Goal: Book appointment/travel/reservation

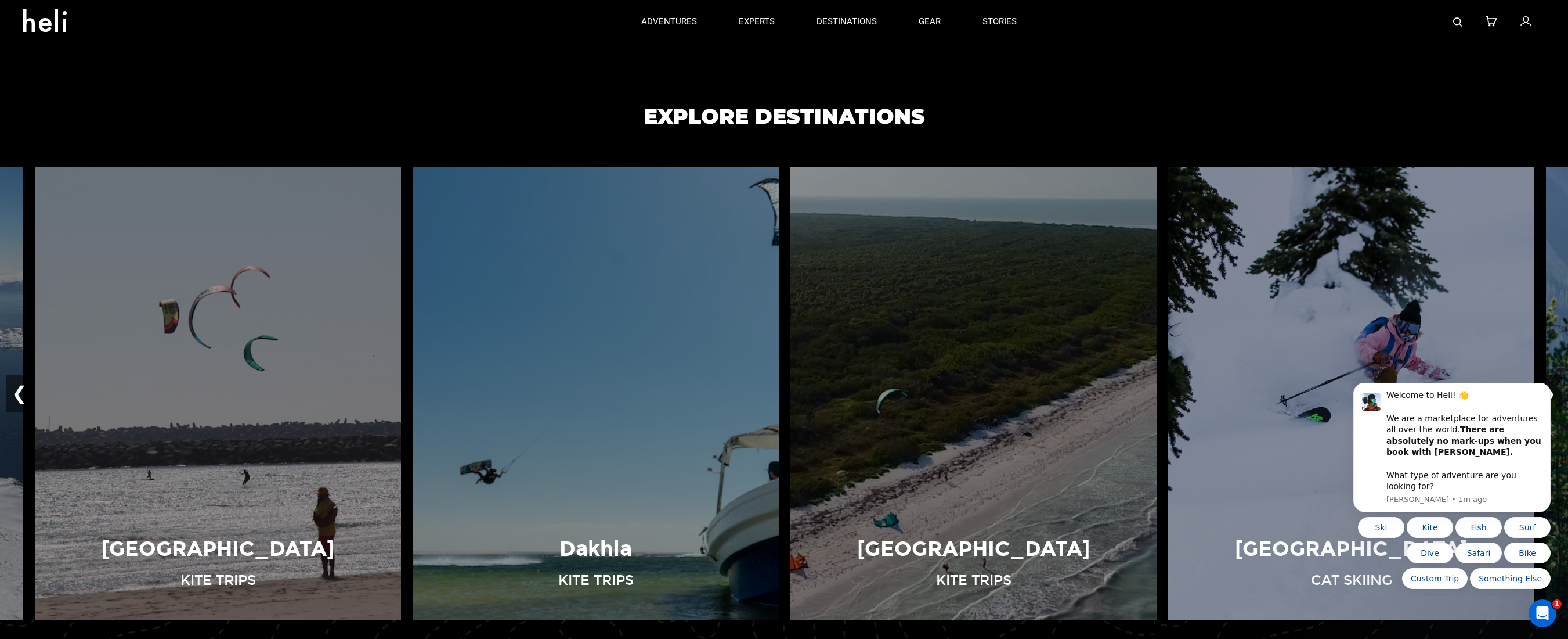
scroll to position [767, 0]
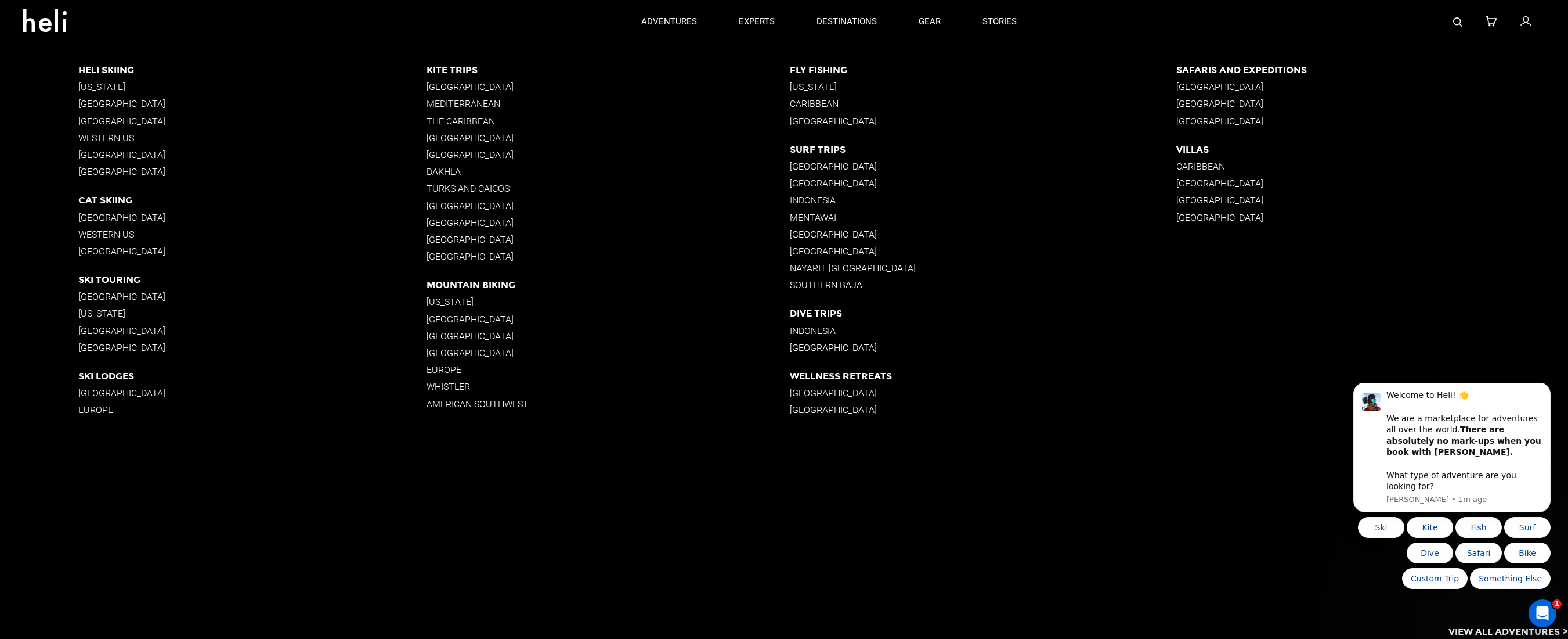
click at [92, 295] on p "[GEOGRAPHIC_DATA]" at bounding box center [253, 297] width 348 height 11
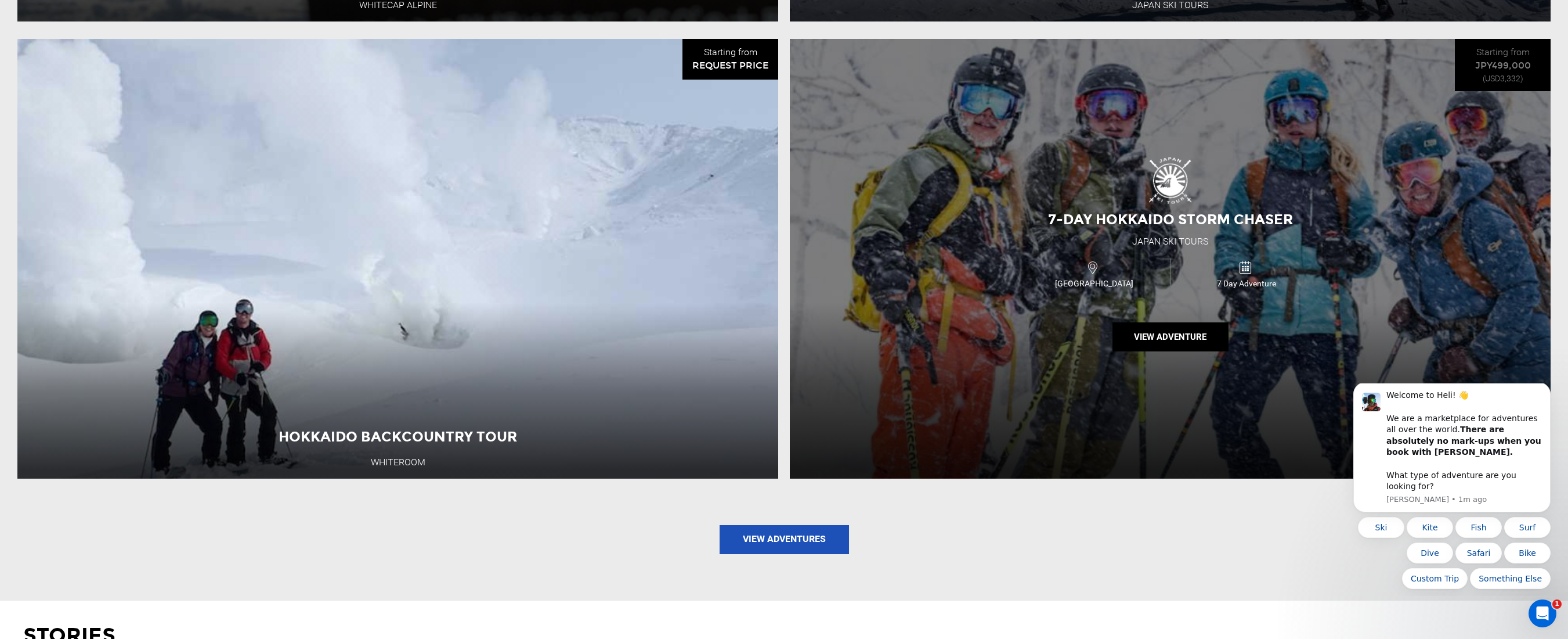
scroll to position [1507, 0]
click at [1174, 322] on button "View Adventure" at bounding box center [1171, 336] width 116 height 29
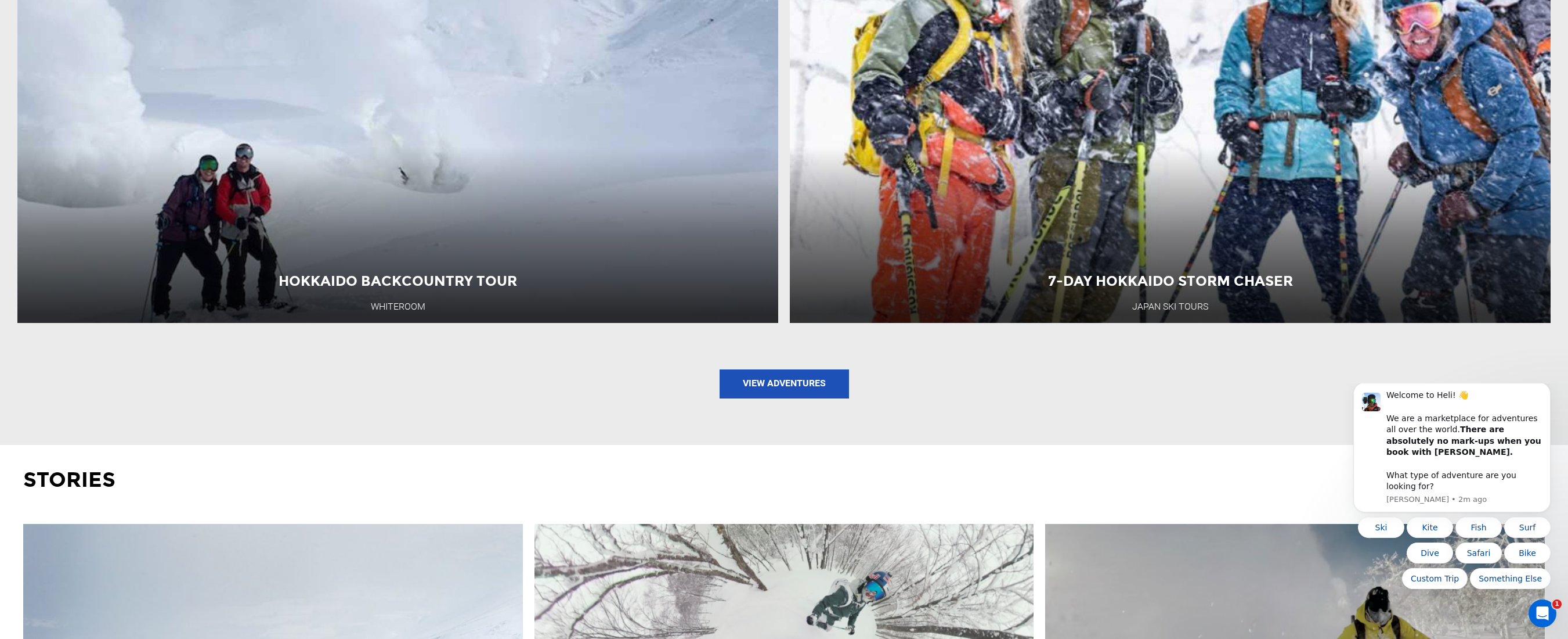
scroll to position [1743, 0]
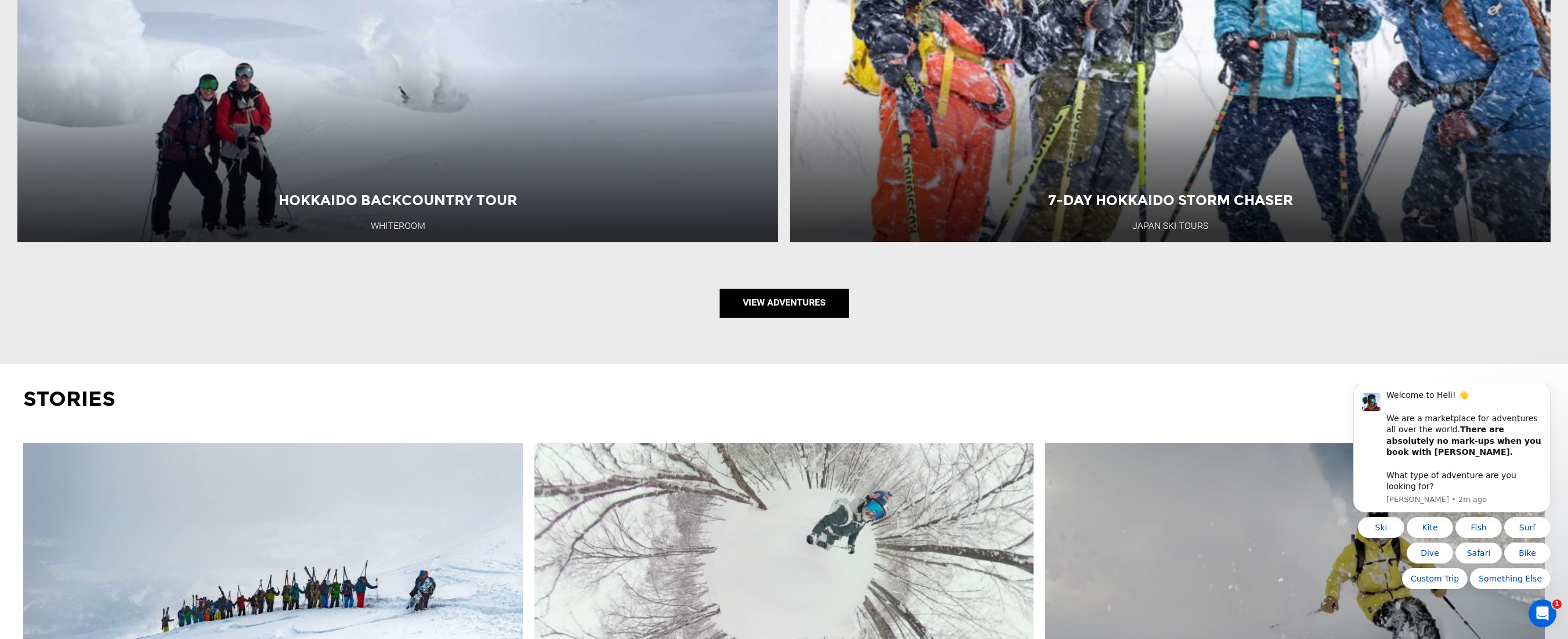
click at [805, 289] on link "View Adventures" at bounding box center [784, 303] width 130 height 29
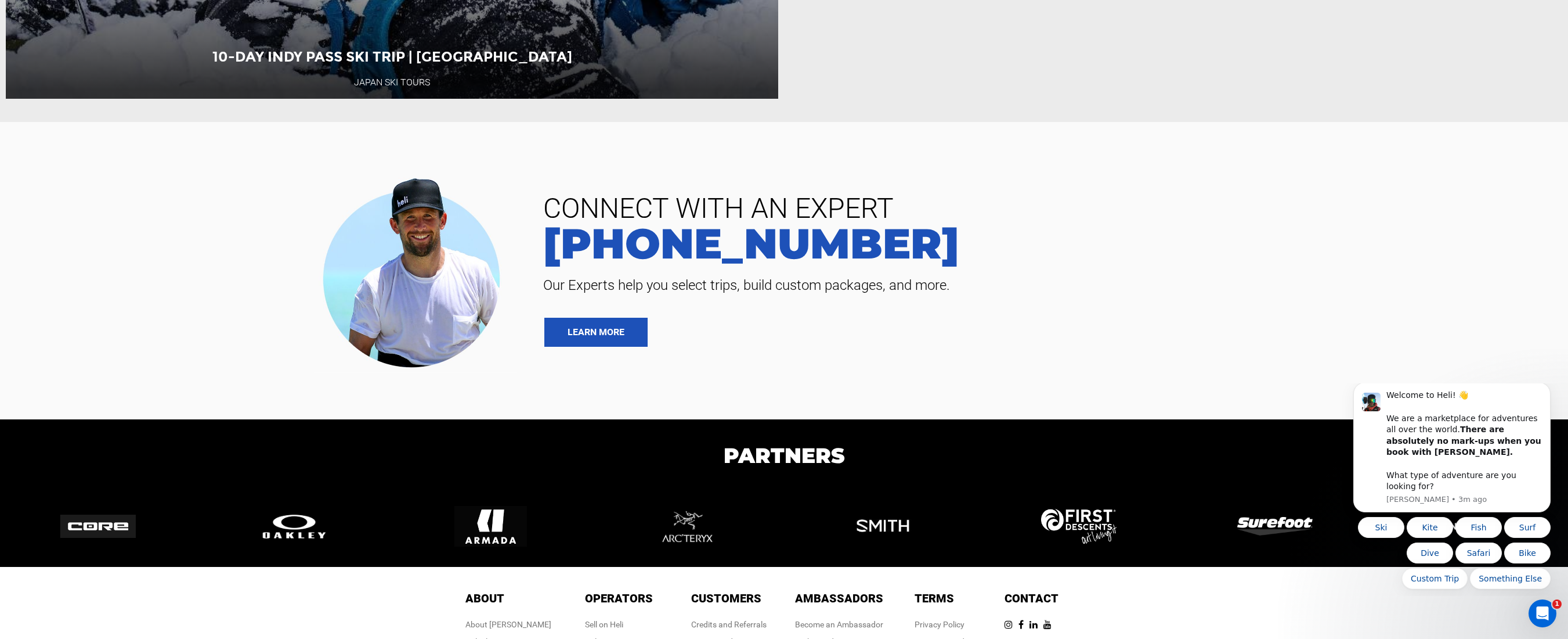
scroll to position [2907, 0]
